Goal: Information Seeking & Learning: Learn about a topic

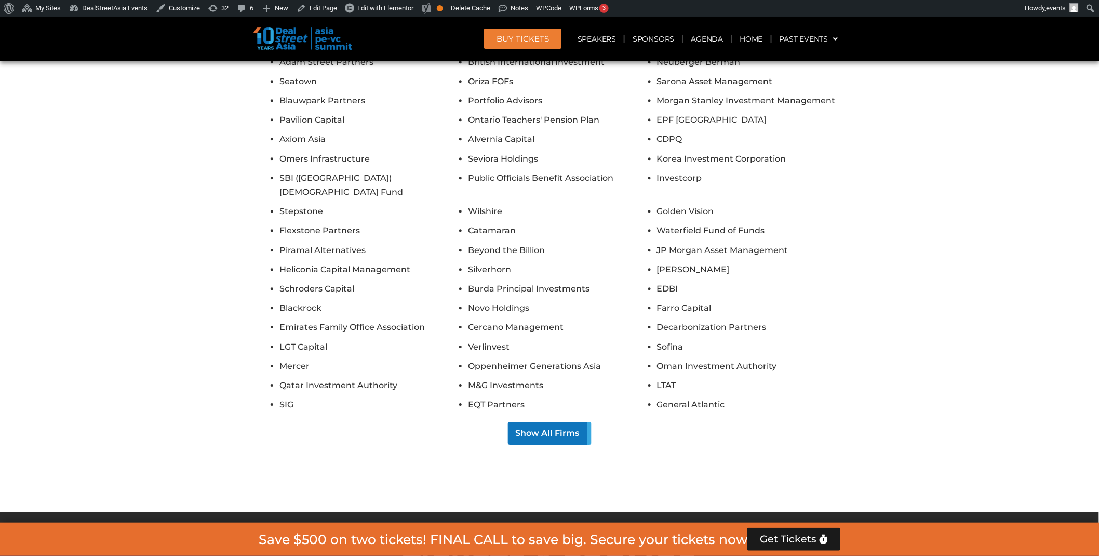
scroll to position [9210, 0]
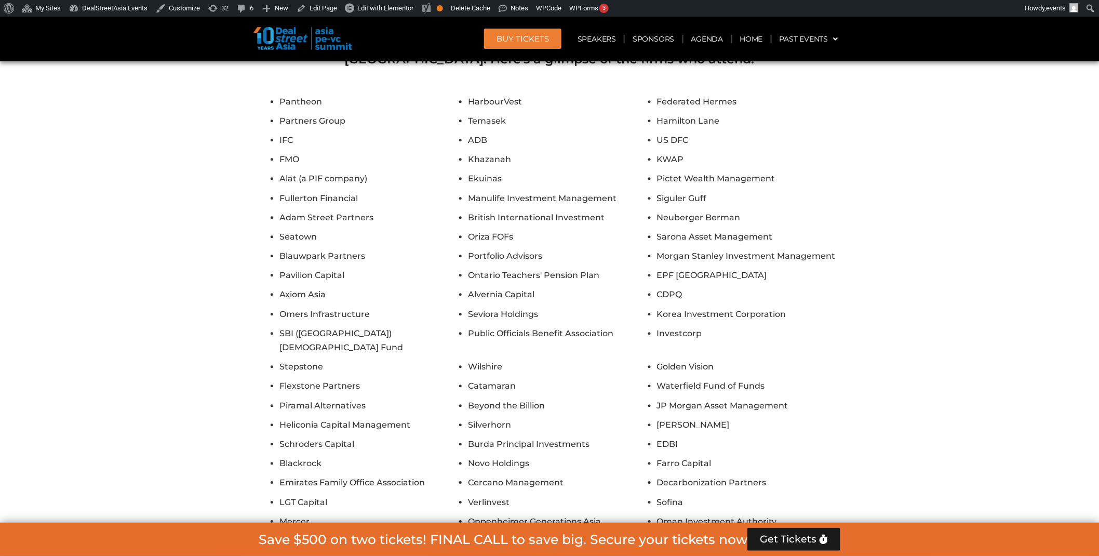
drag, startPoint x: 540, startPoint y: 412, endPoint x: 542, endPoint y: 418, distance: 5.9
click at [540, 413] on div "Pantheon HarbourVest Federated Hermes Partners Group Temasek Hamilton Lane IFC …" at bounding box center [550, 348] width 582 height 506
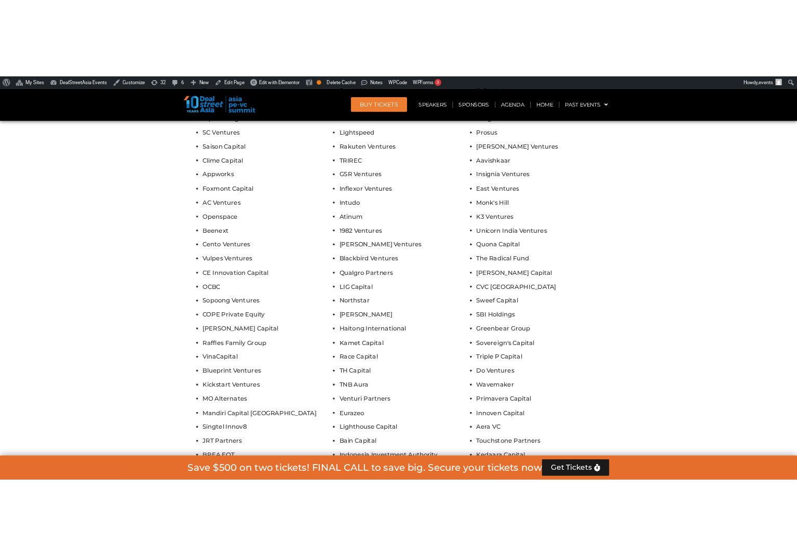
scroll to position [10665, 0]
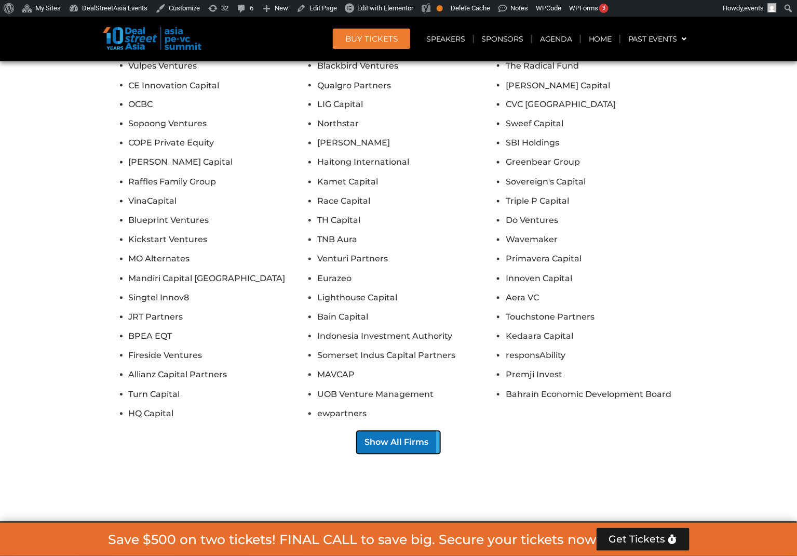
click at [393, 431] on button "Show All Firms" at bounding box center [399, 442] width 84 height 23
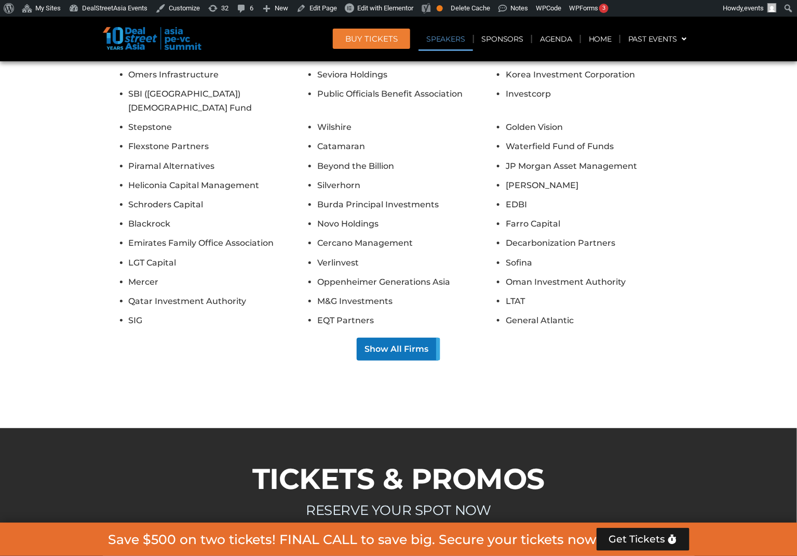
scroll to position [5679, 0]
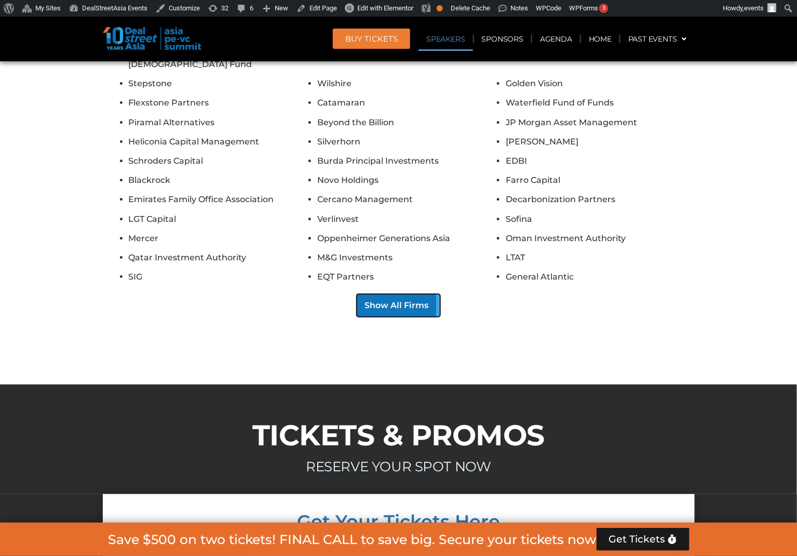
click at [391, 294] on button "Show All Firms" at bounding box center [399, 305] width 84 height 23
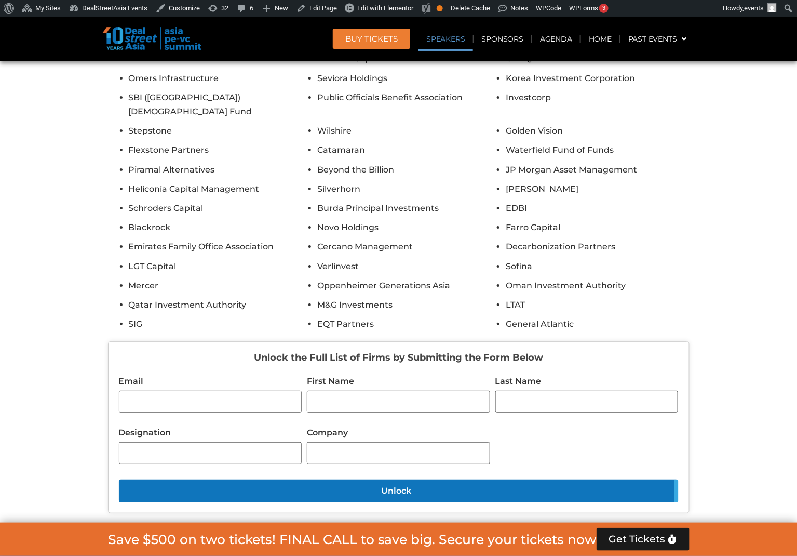
scroll to position [5610, 0]
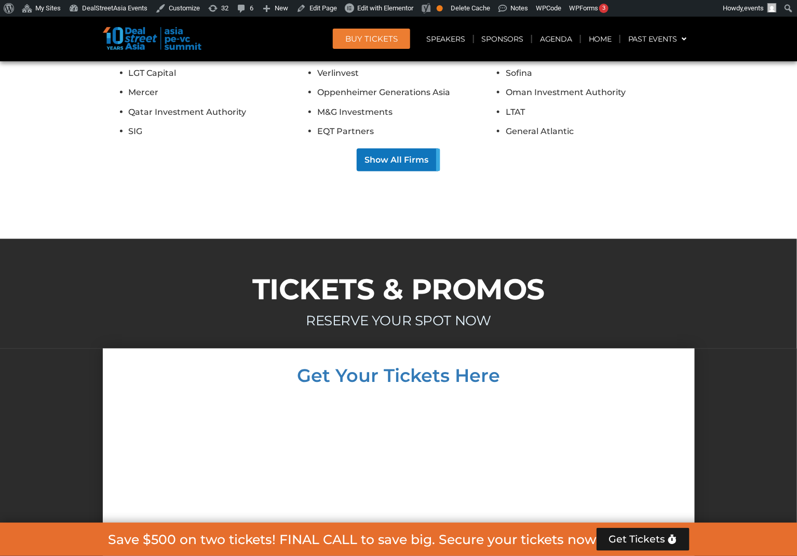
scroll to position [4640, 0]
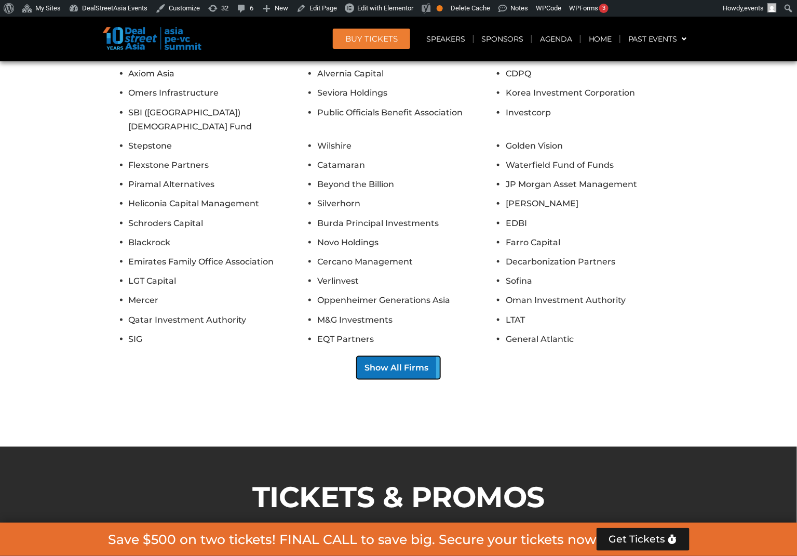
drag, startPoint x: 398, startPoint y: 296, endPoint x: 393, endPoint y: 302, distance: 7.8
click at [393, 356] on button "Show All Firms" at bounding box center [399, 367] width 84 height 23
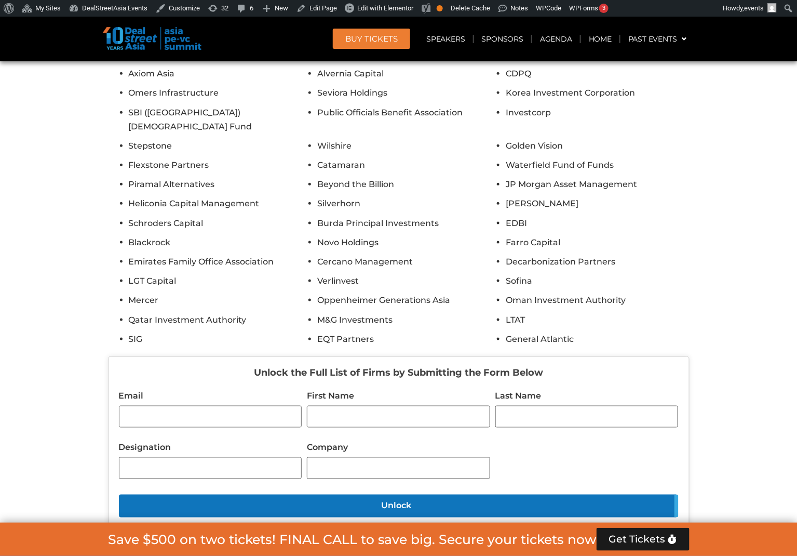
click at [711, 199] on section "Unparalleled networking opportunities The 1,300+ GPs, LPs, founders, and family…" at bounding box center [398, 145] width 797 height 797
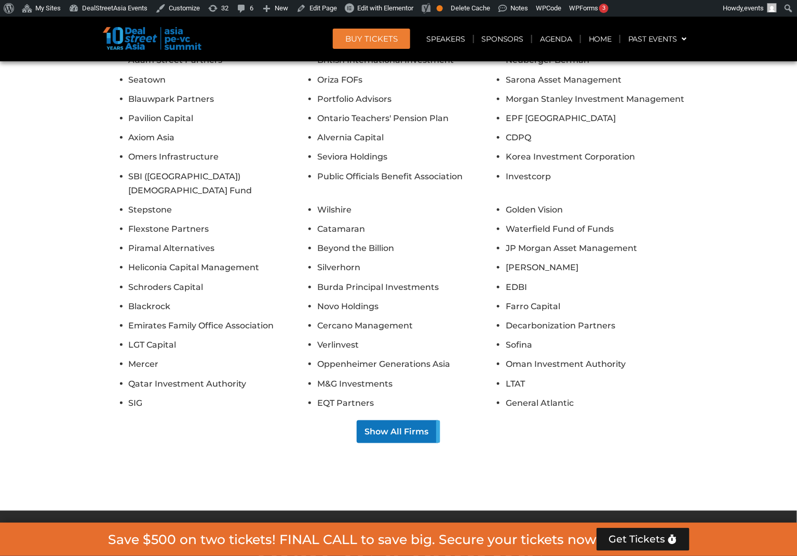
scroll to position [3180, 0]
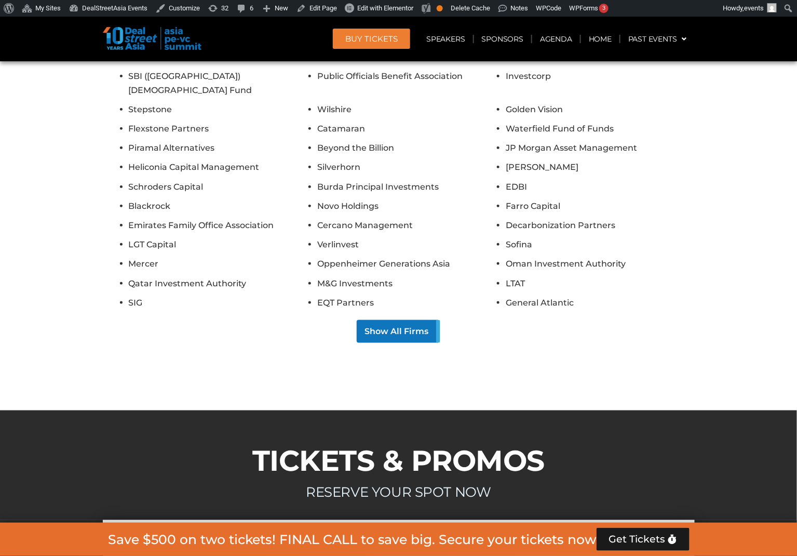
click at [378, 296] on li "EQT Partners" at bounding box center [408, 303] width 183 height 14
click at [391, 320] on button "Show All Firms" at bounding box center [399, 331] width 84 height 23
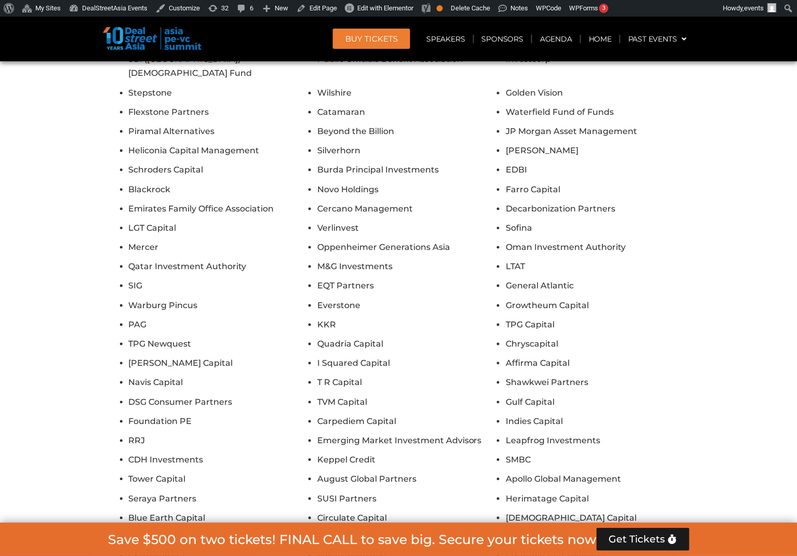
scroll to position [4011, 0]
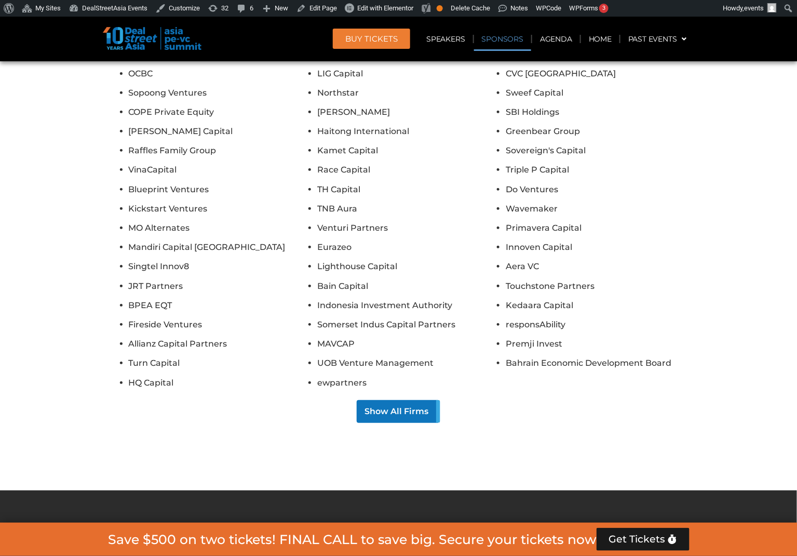
scroll to position [4288, 0]
